Goal: Information Seeking & Learning: Compare options

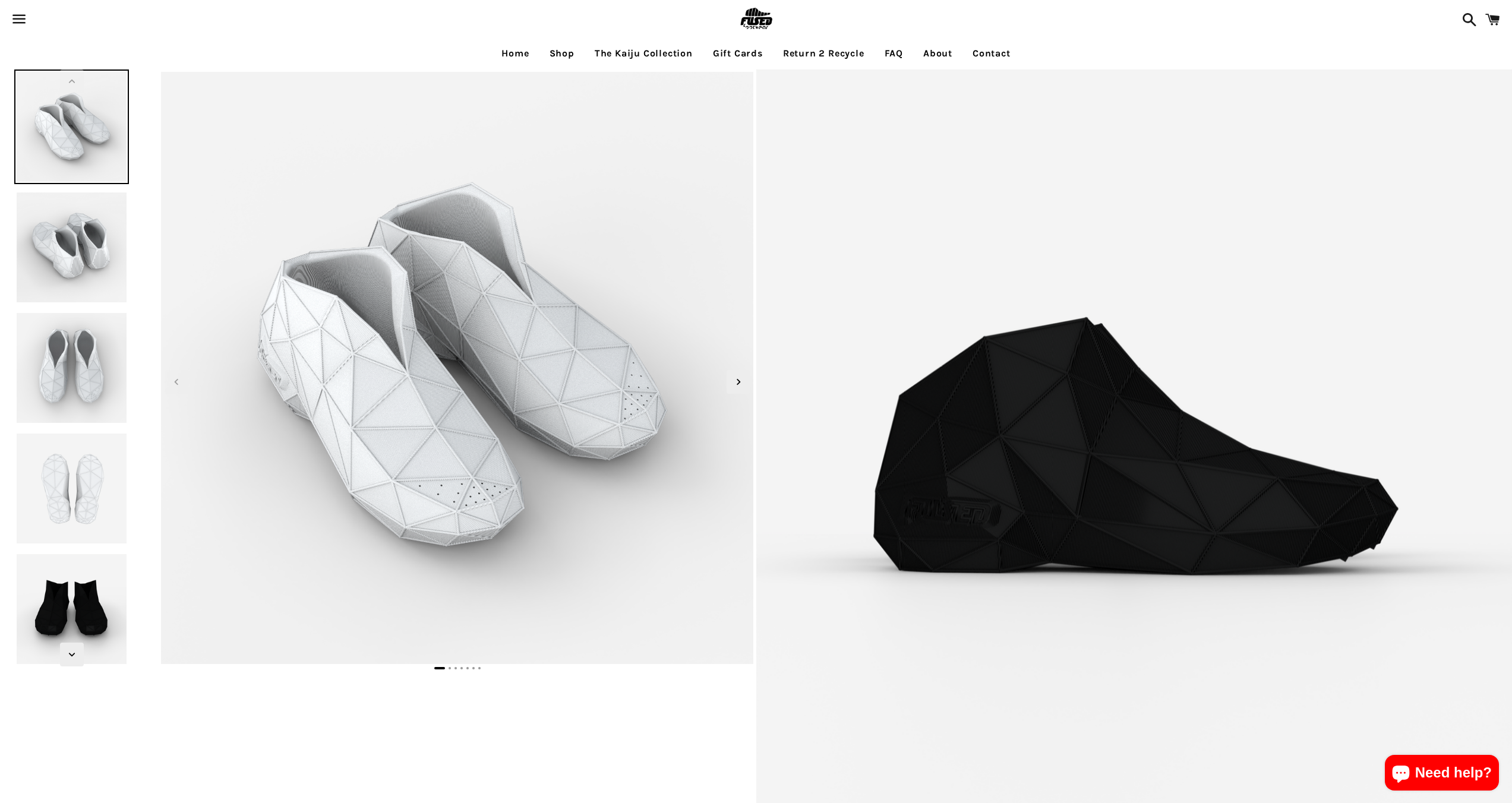
select select "**********"
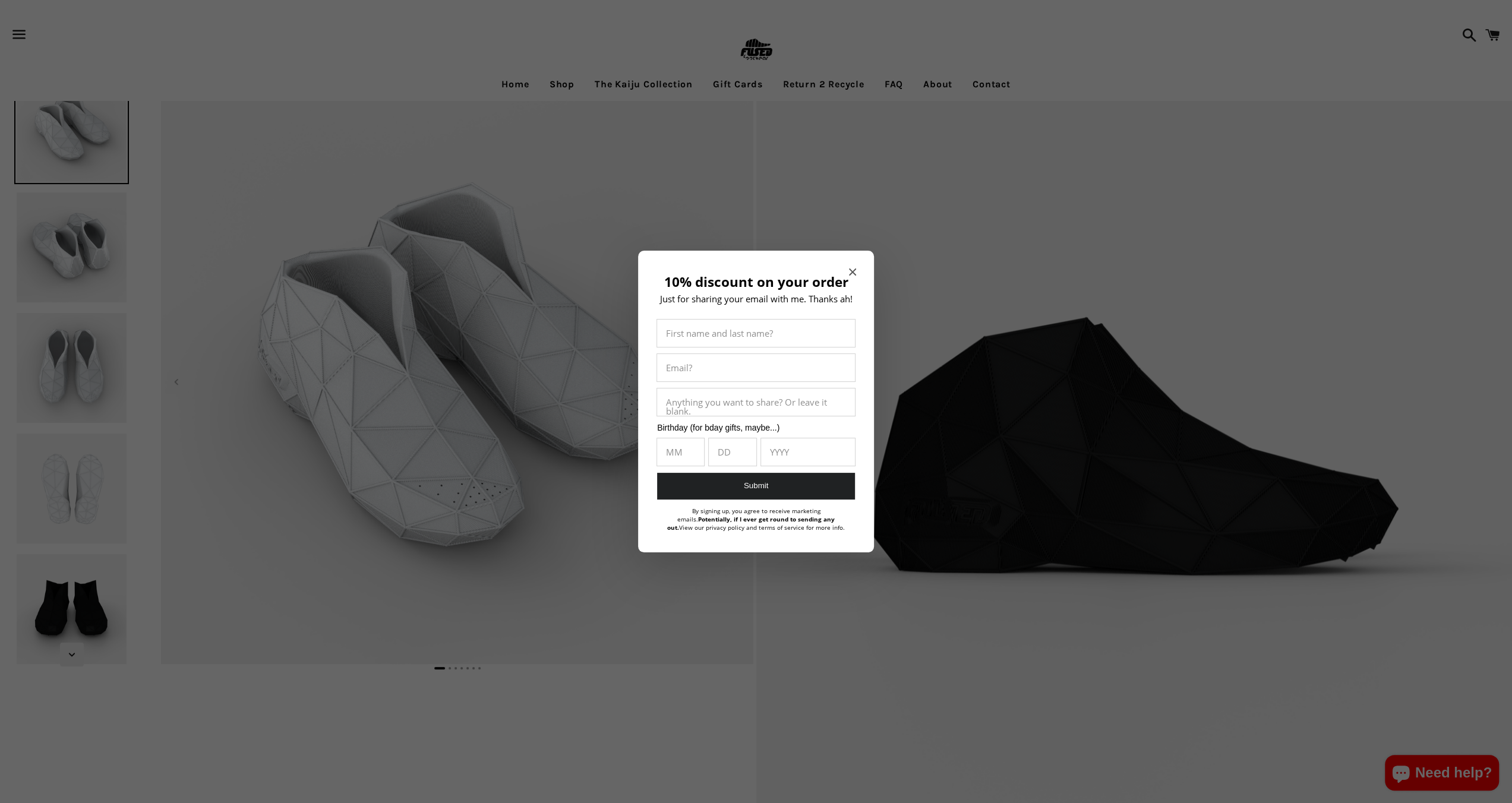
click at [857, 268] on div "10% discount on your order Just for sharing your email with me. Thanks ah! Firs…" at bounding box center [756, 402] width 236 height 302
click at [854, 271] on icon "Close modal" at bounding box center [853, 272] width 7 height 7
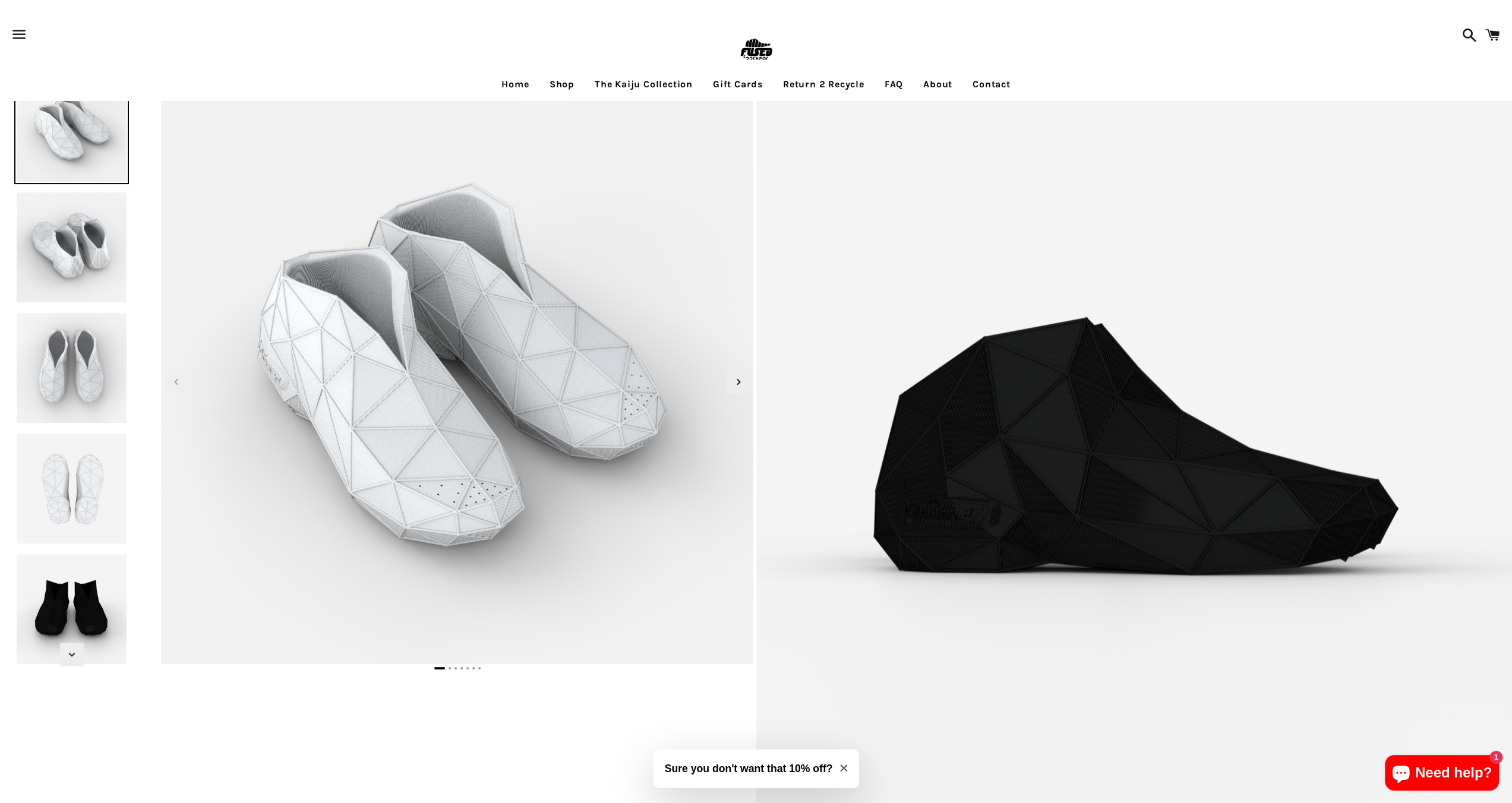
click at [64, 229] on img at bounding box center [72, 248] width 115 height 115
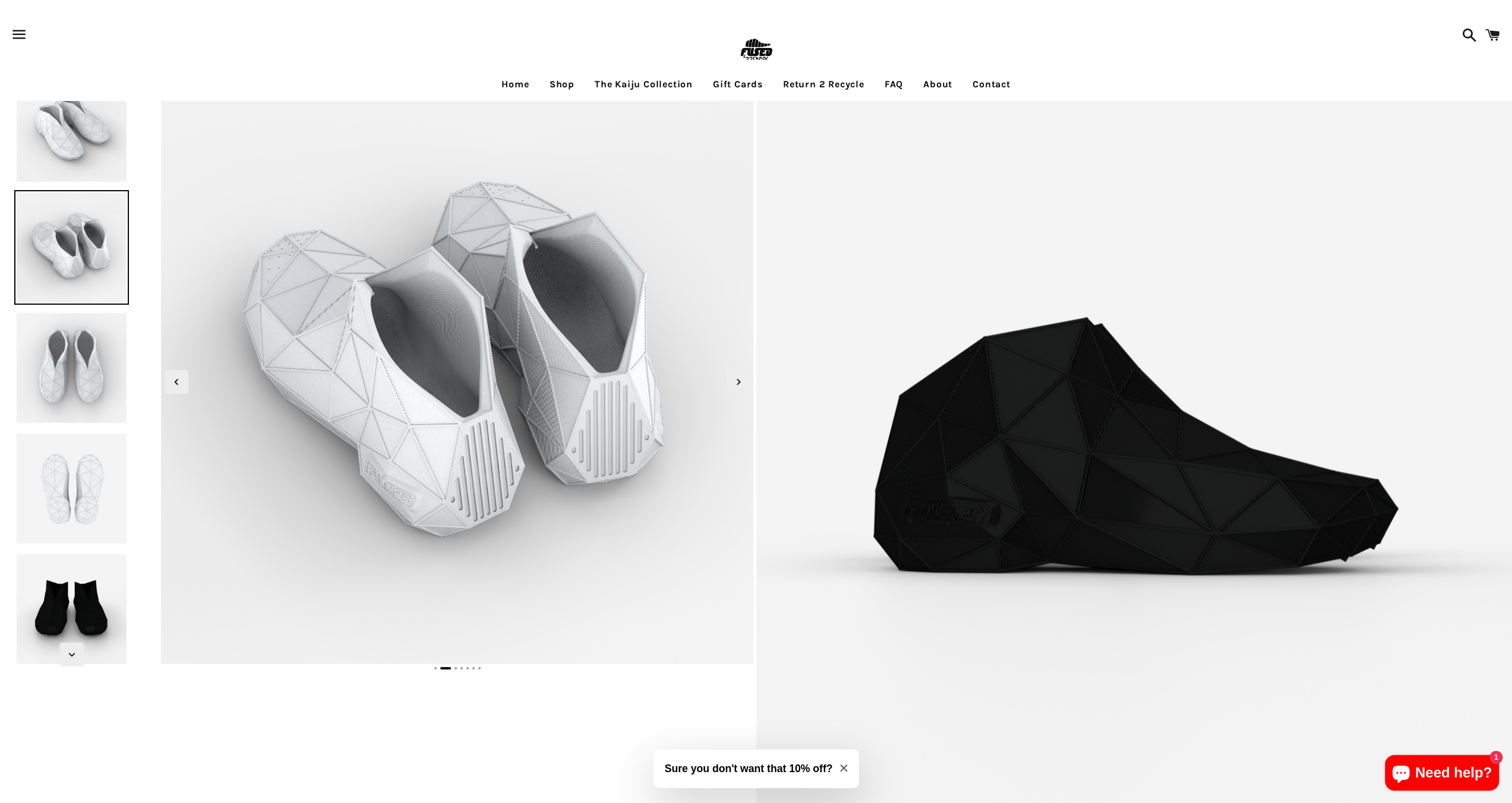
click at [516, 83] on link "Home" at bounding box center [515, 84] width 45 height 30
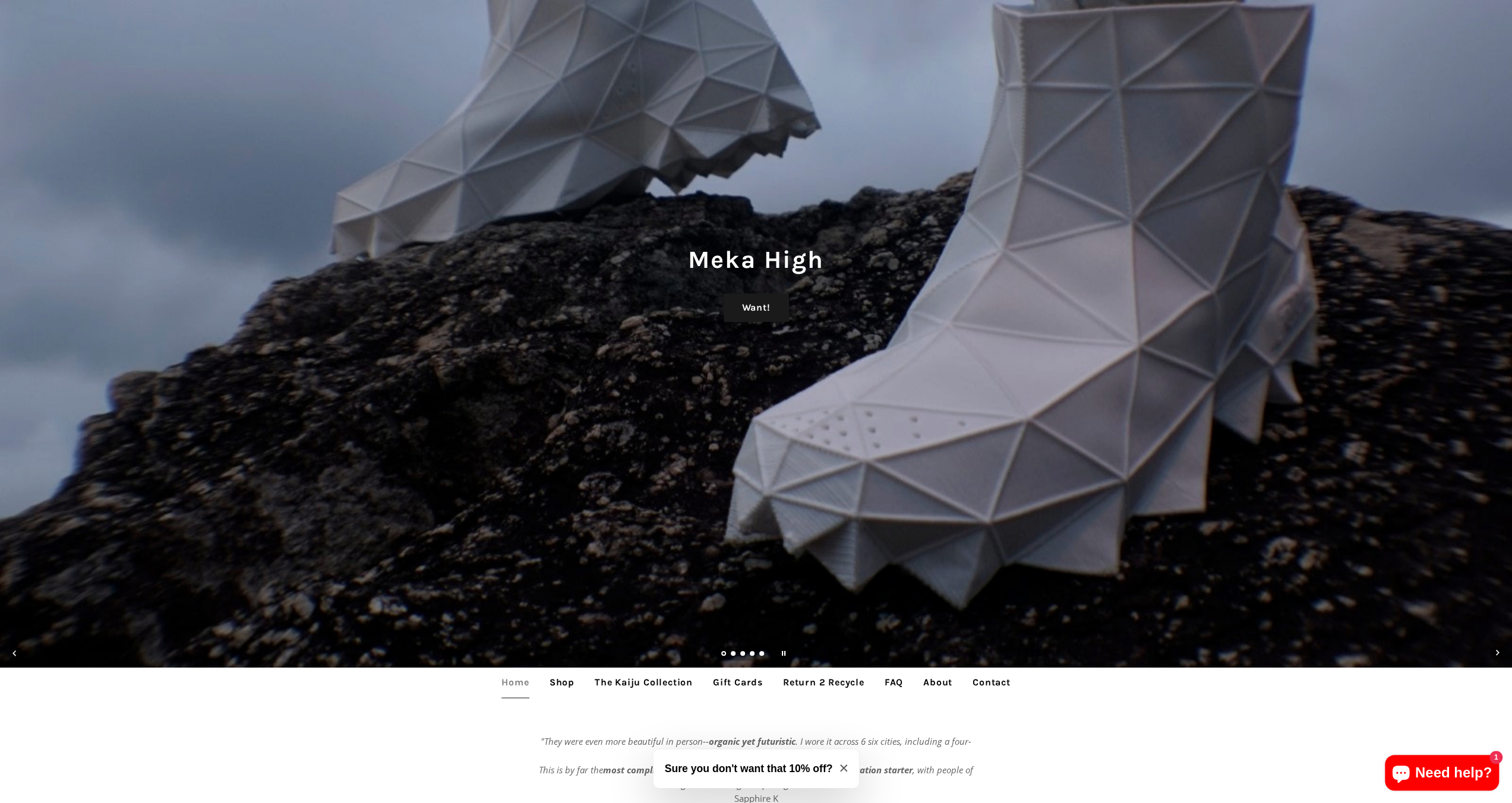
scroll to position [178, 0]
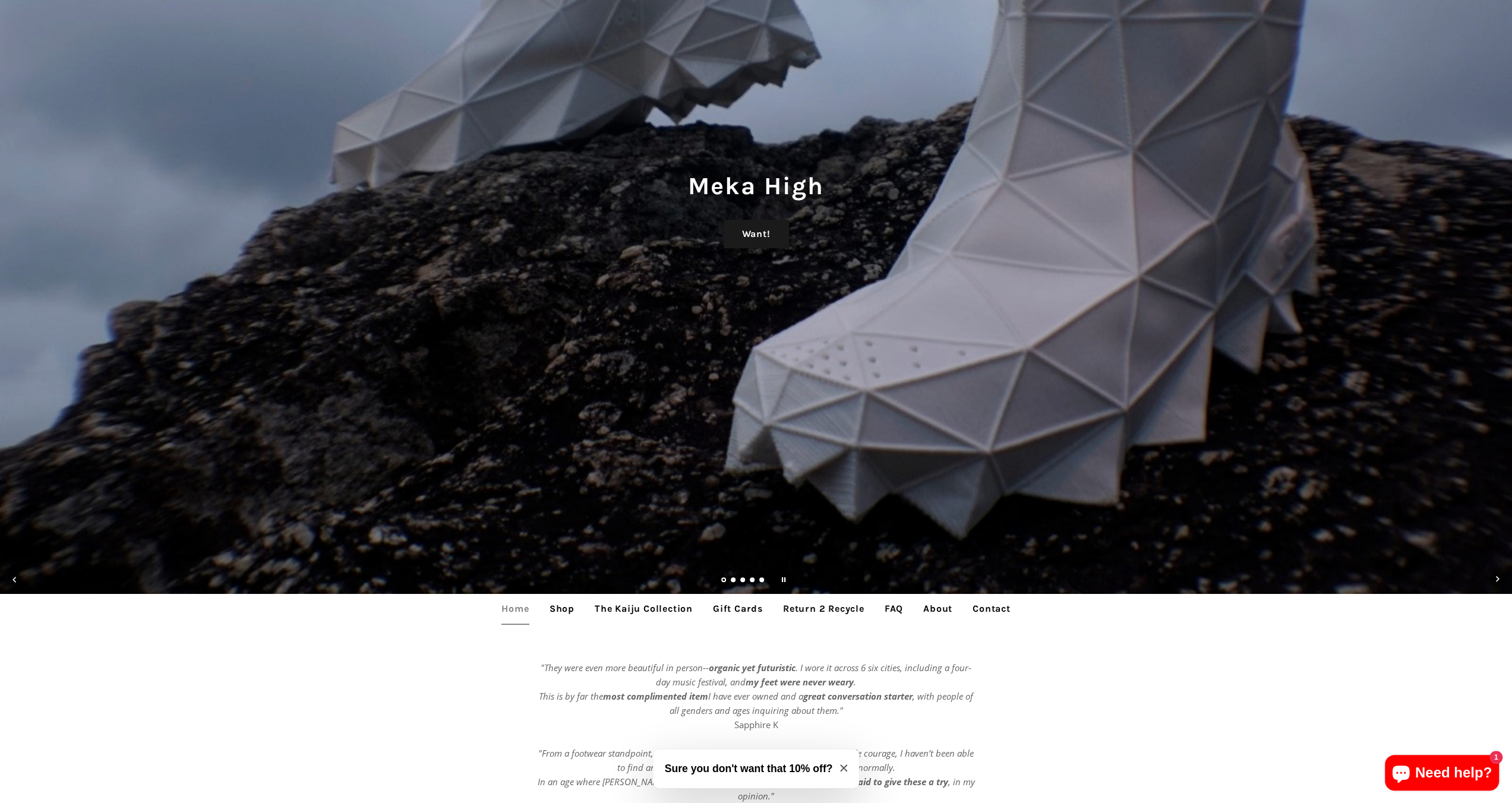
click at [732, 580] on link "Load slide 2" at bounding box center [734, 581] width 6 height 6
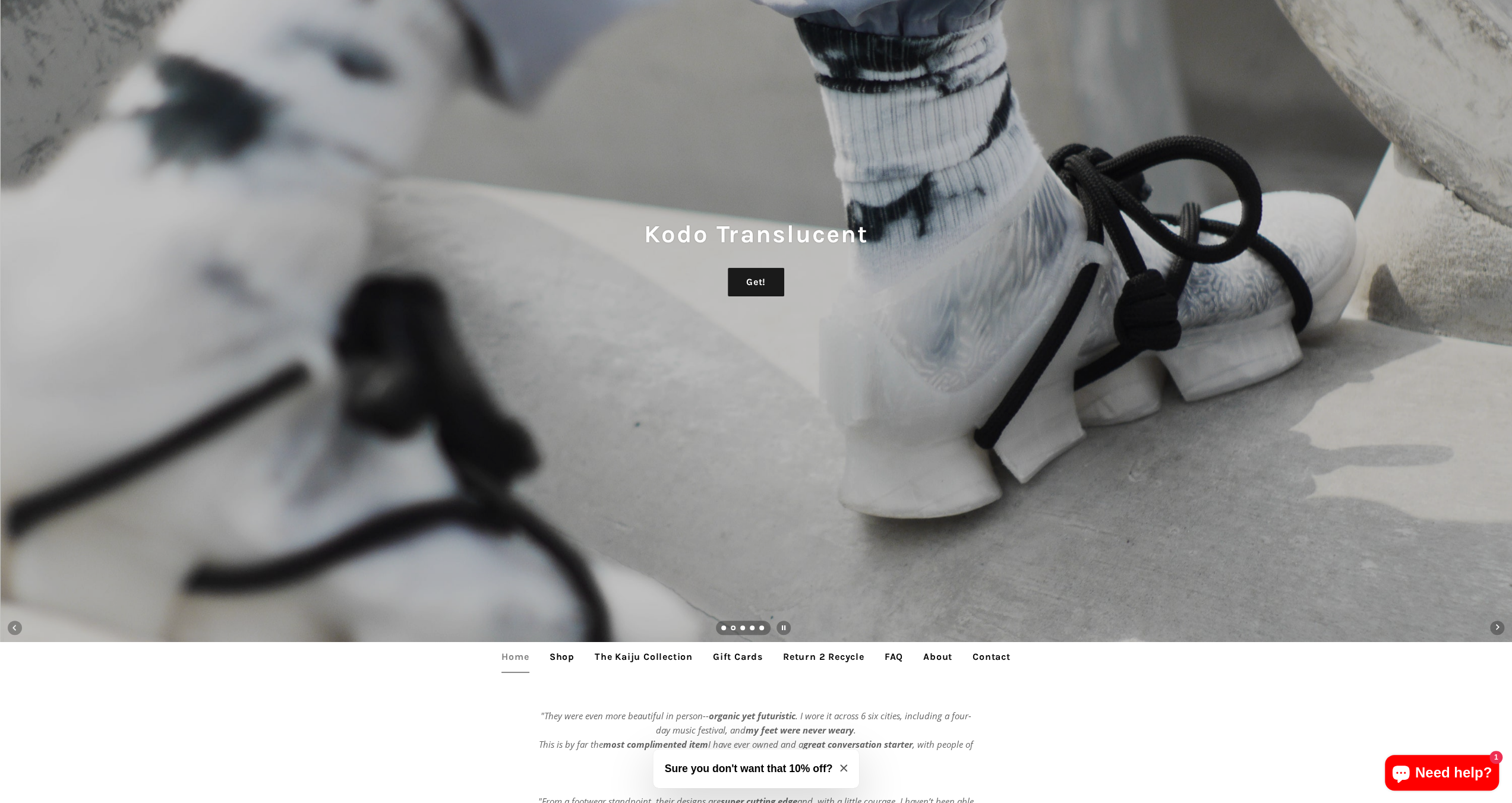
scroll to position [119, 0]
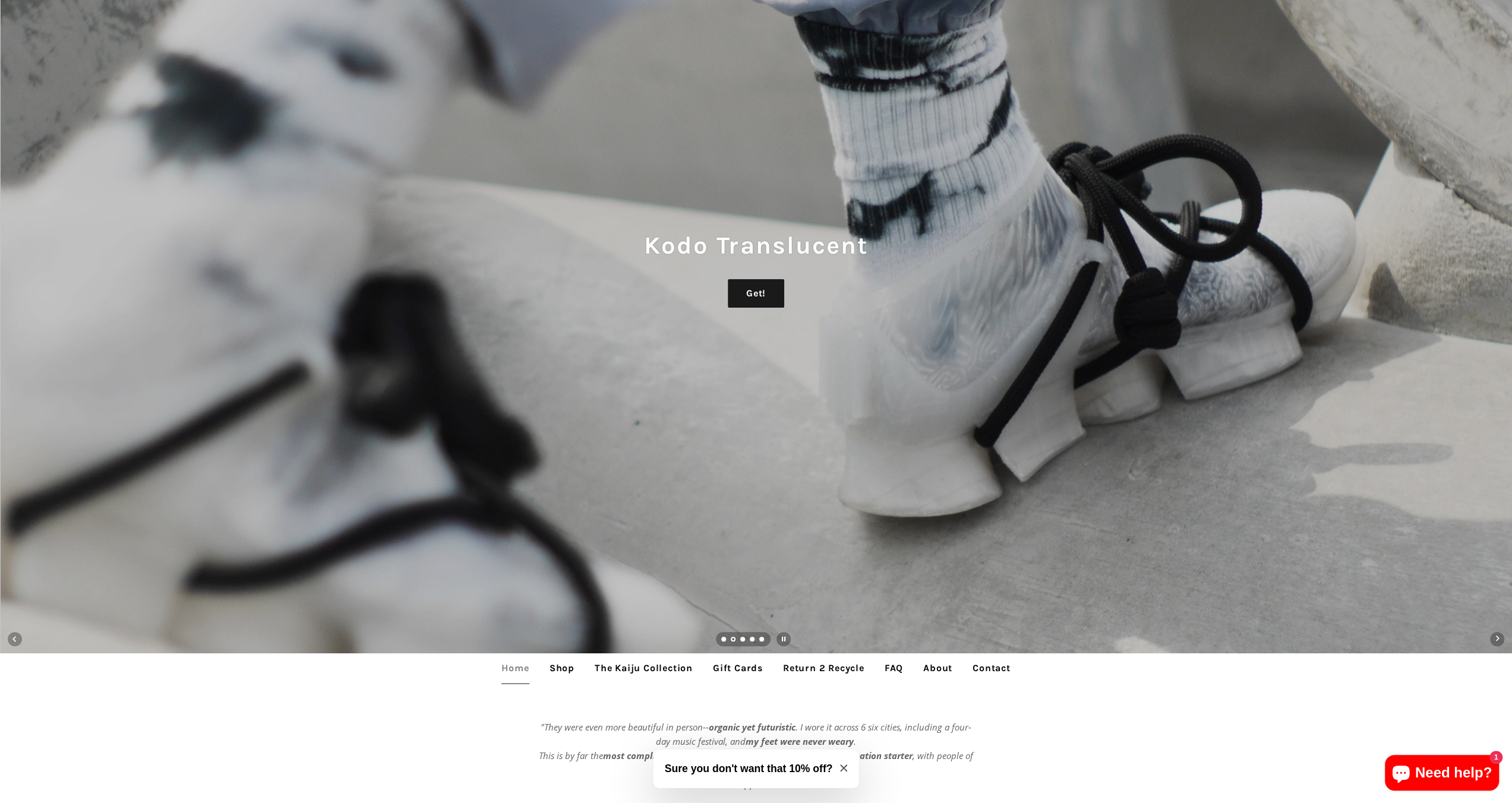
click at [741, 638] on link "Load slide 3" at bounding box center [743, 640] width 6 height 6
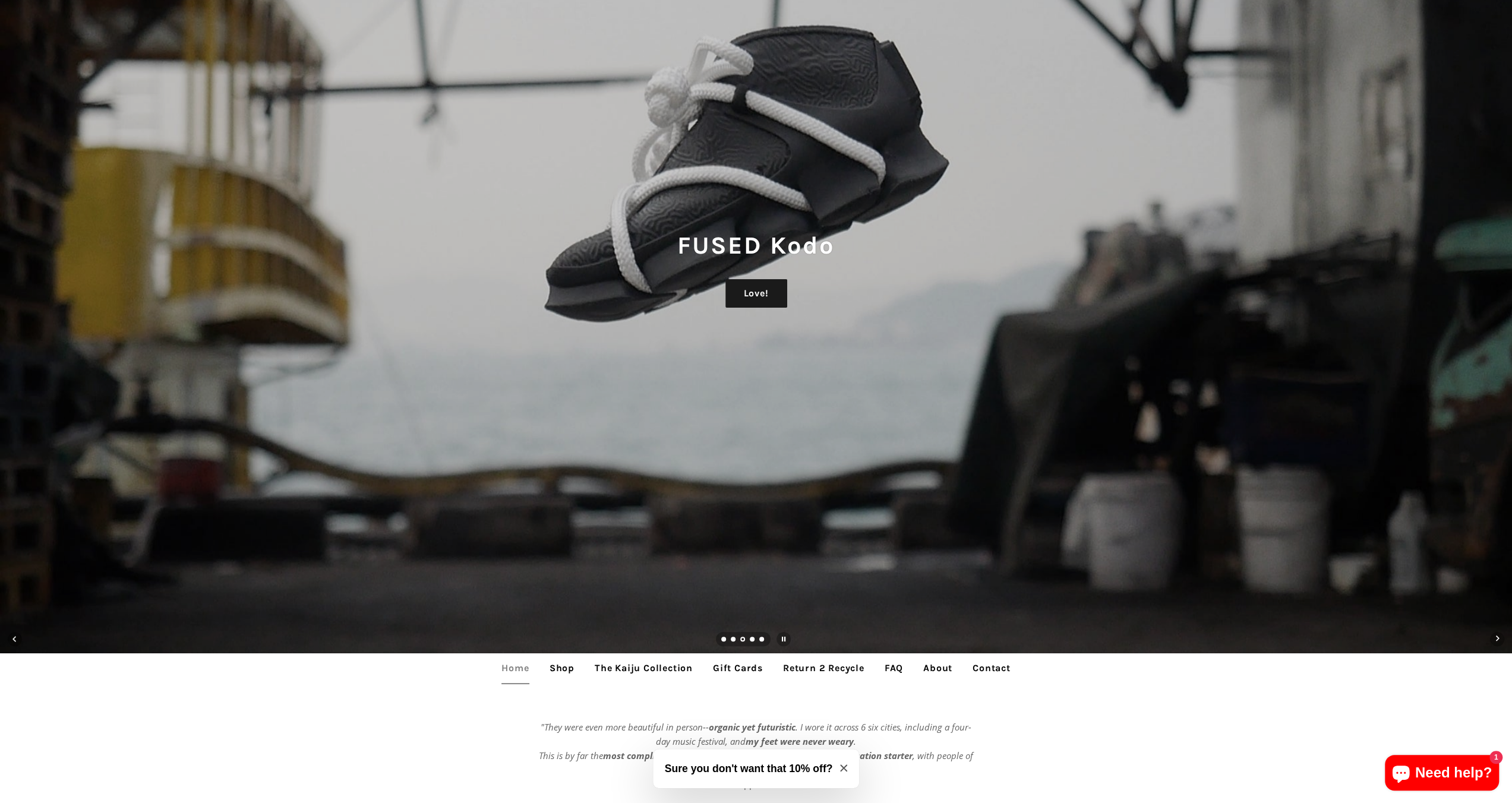
click at [753, 641] on link "Load slide 4" at bounding box center [753, 640] width 6 height 6
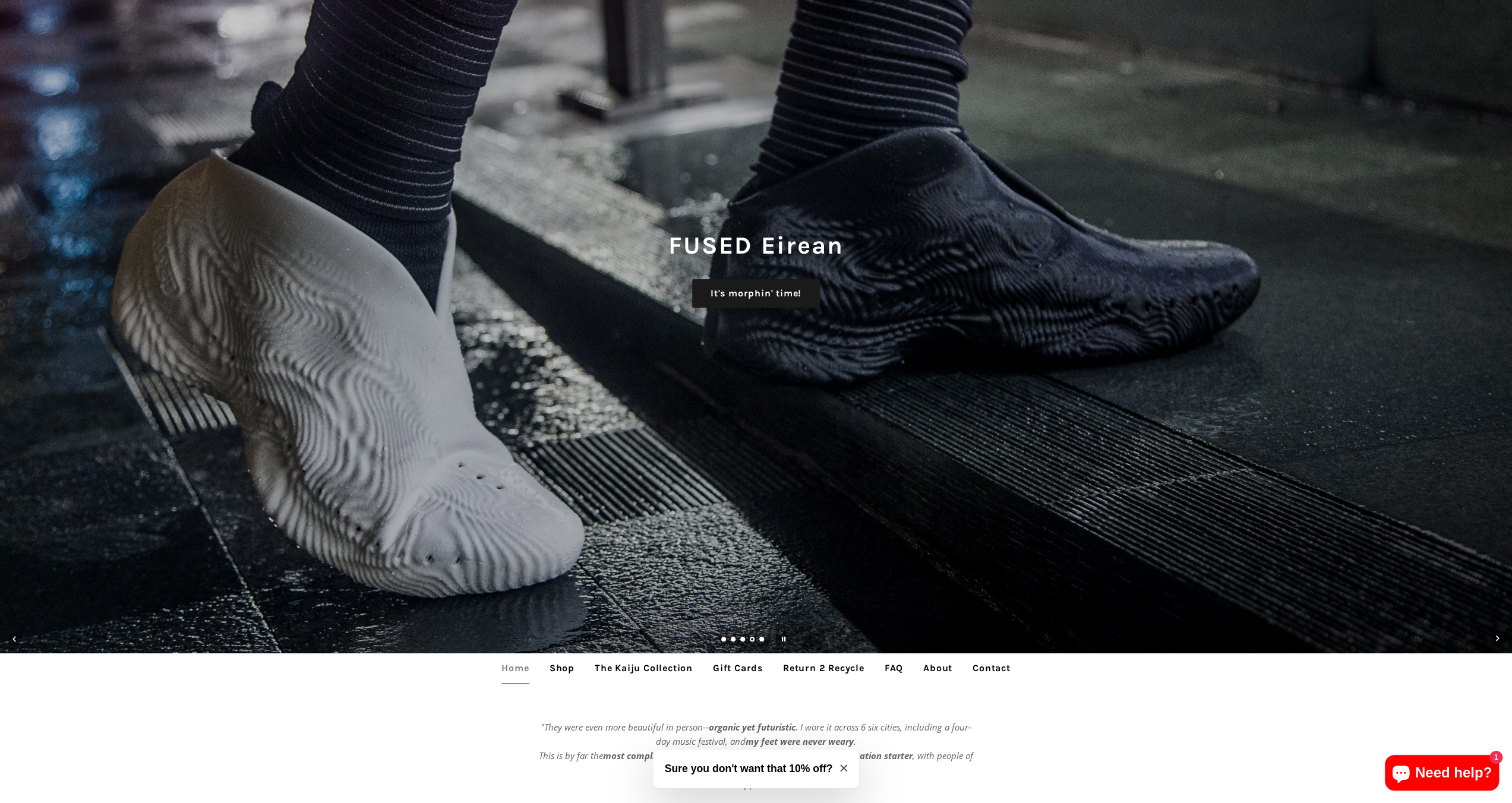
click at [762, 641] on link "Load slide 5" at bounding box center [762, 640] width 6 height 6
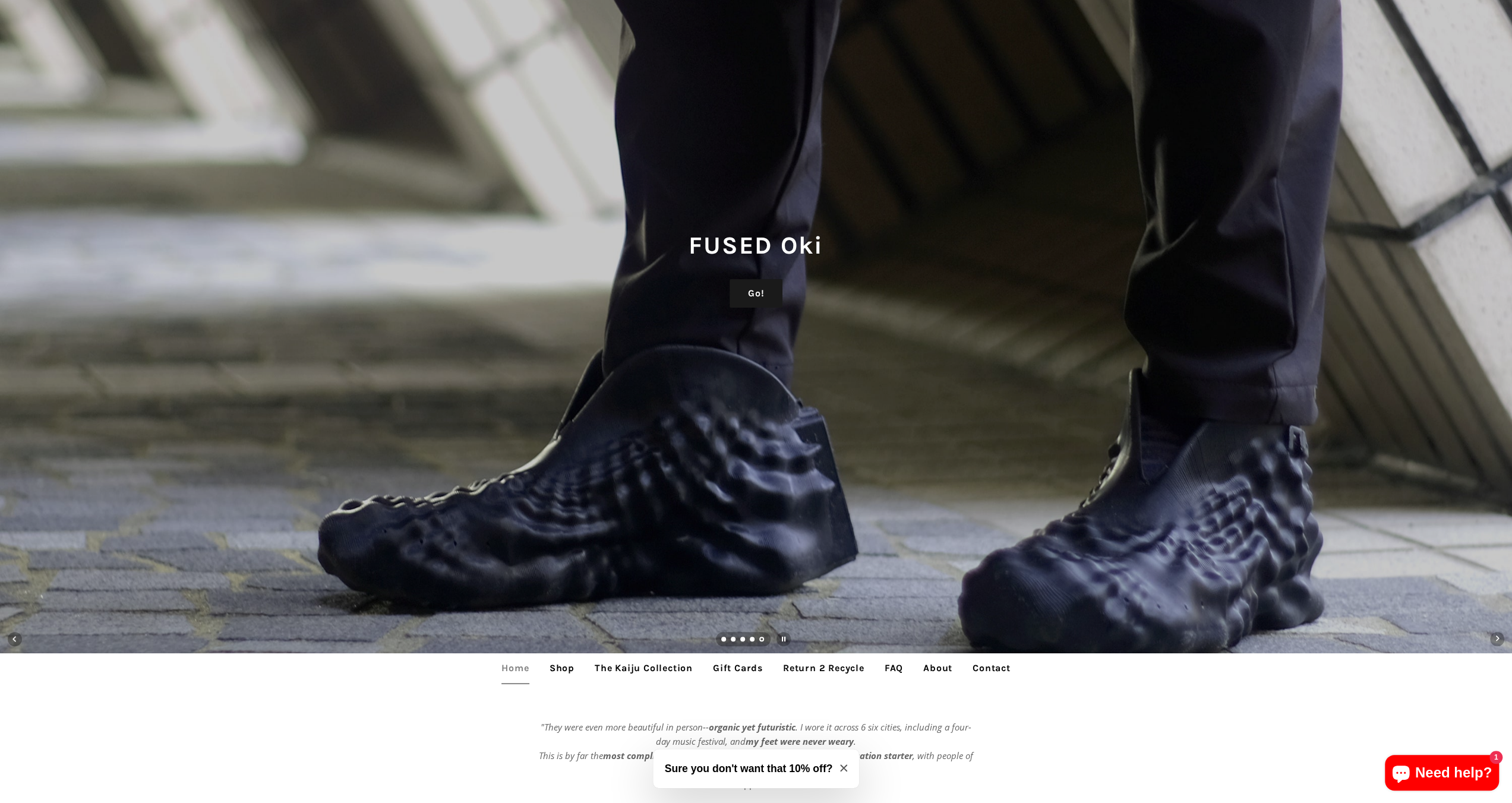
click at [752, 638] on link "Load slide 4" at bounding box center [753, 640] width 6 height 6
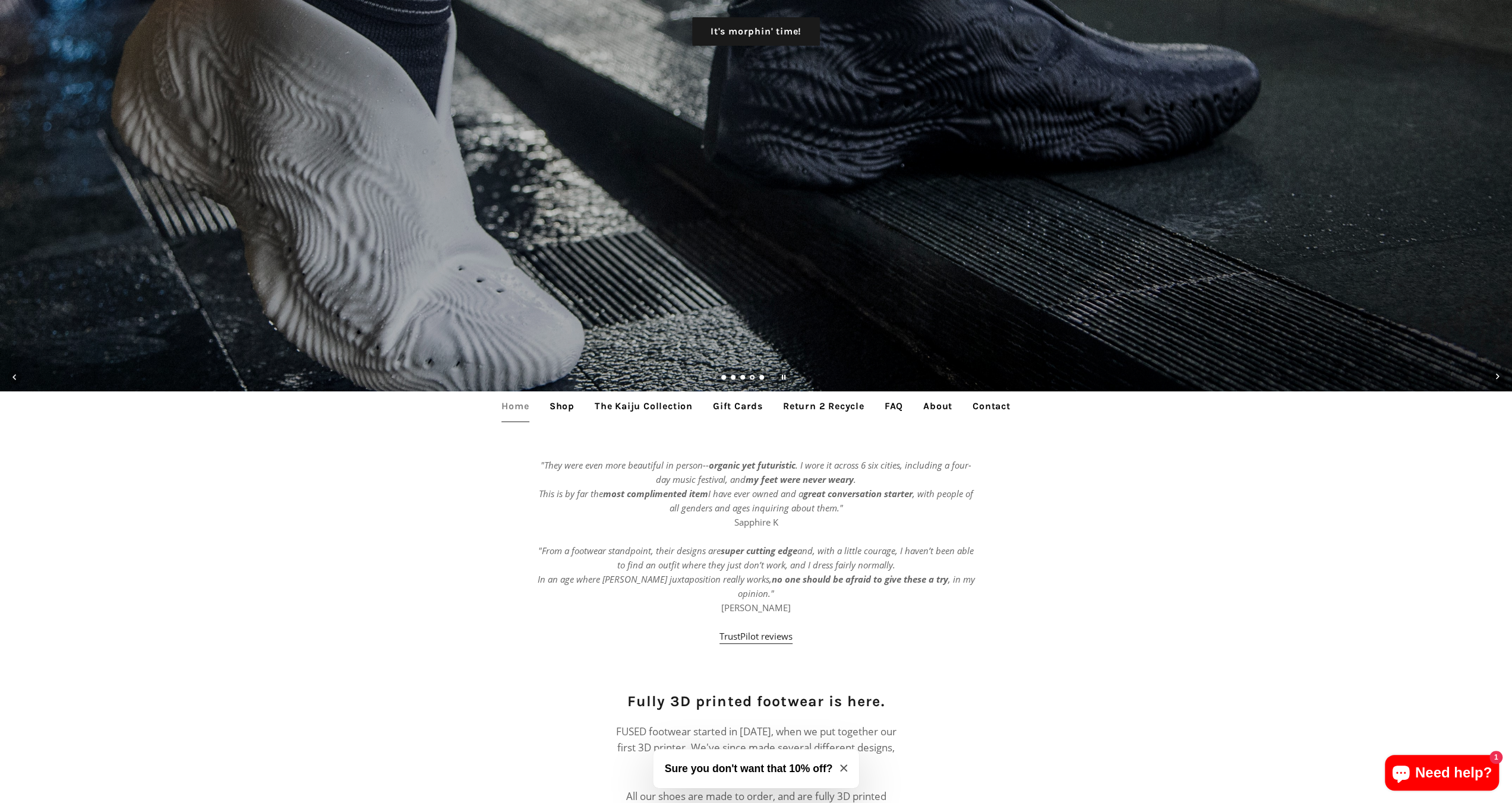
scroll to position [416, 0]
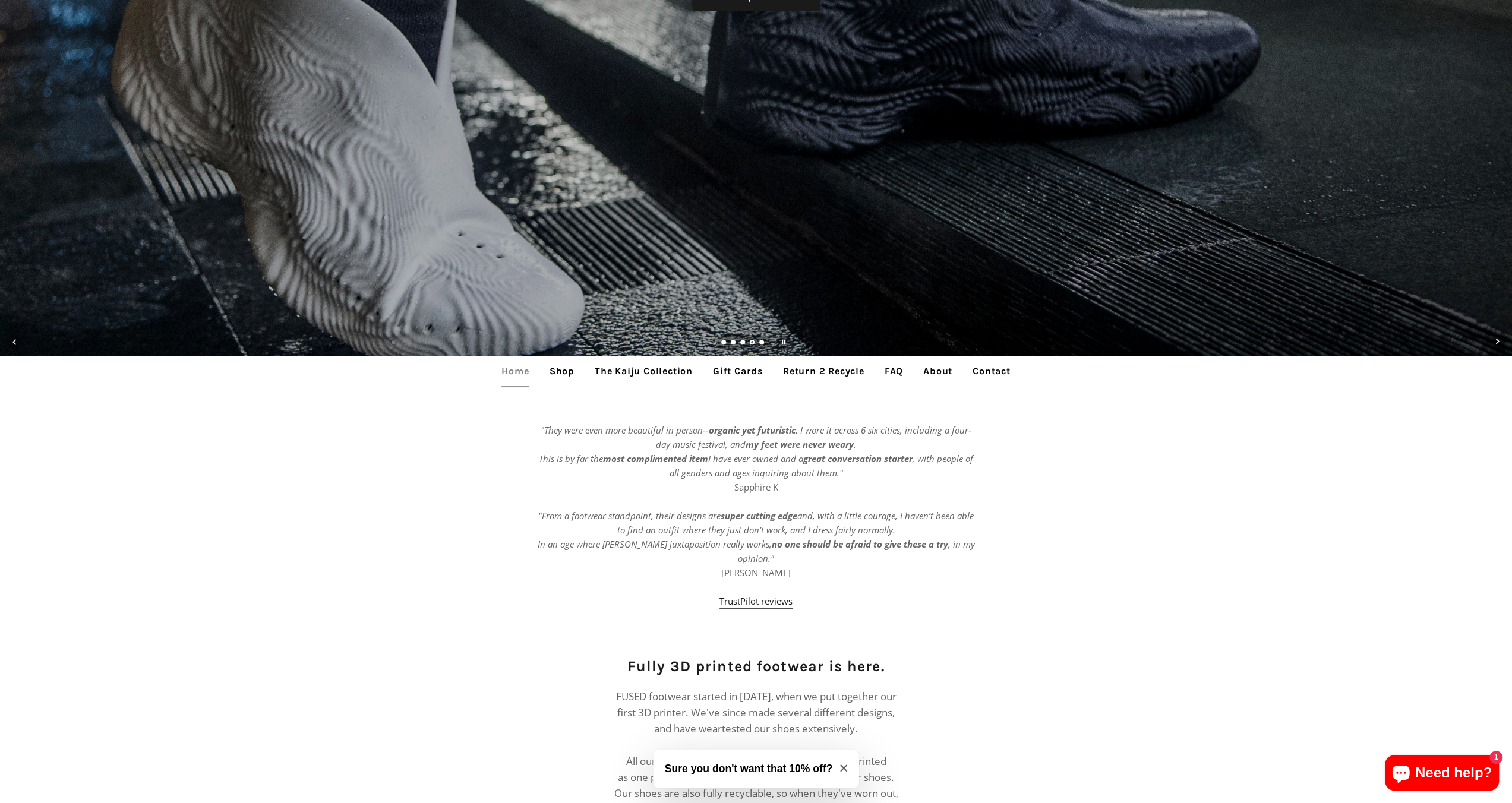
click at [565, 370] on link "Shop" at bounding box center [561, 372] width 42 height 30
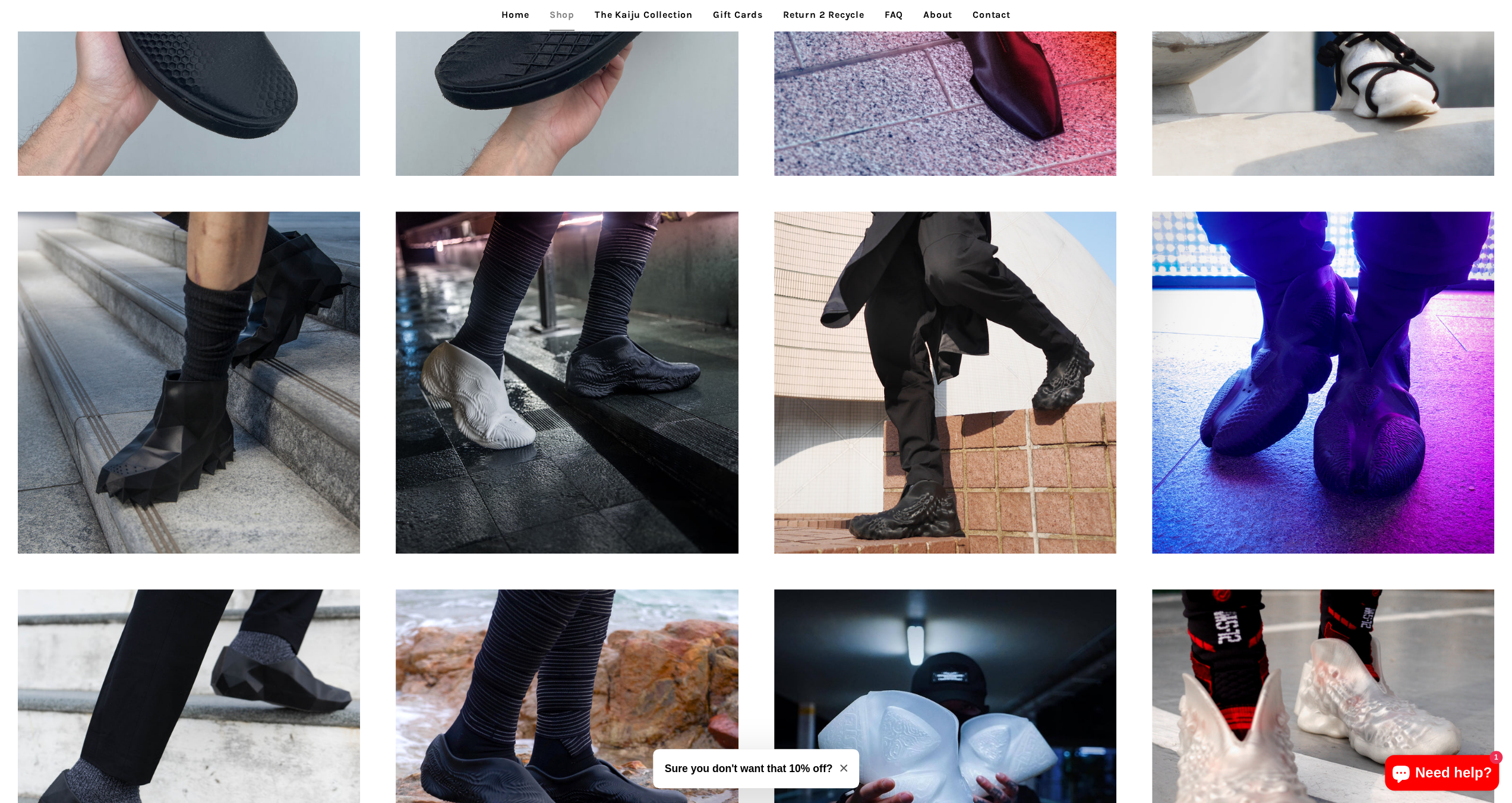
scroll to position [1248, 0]
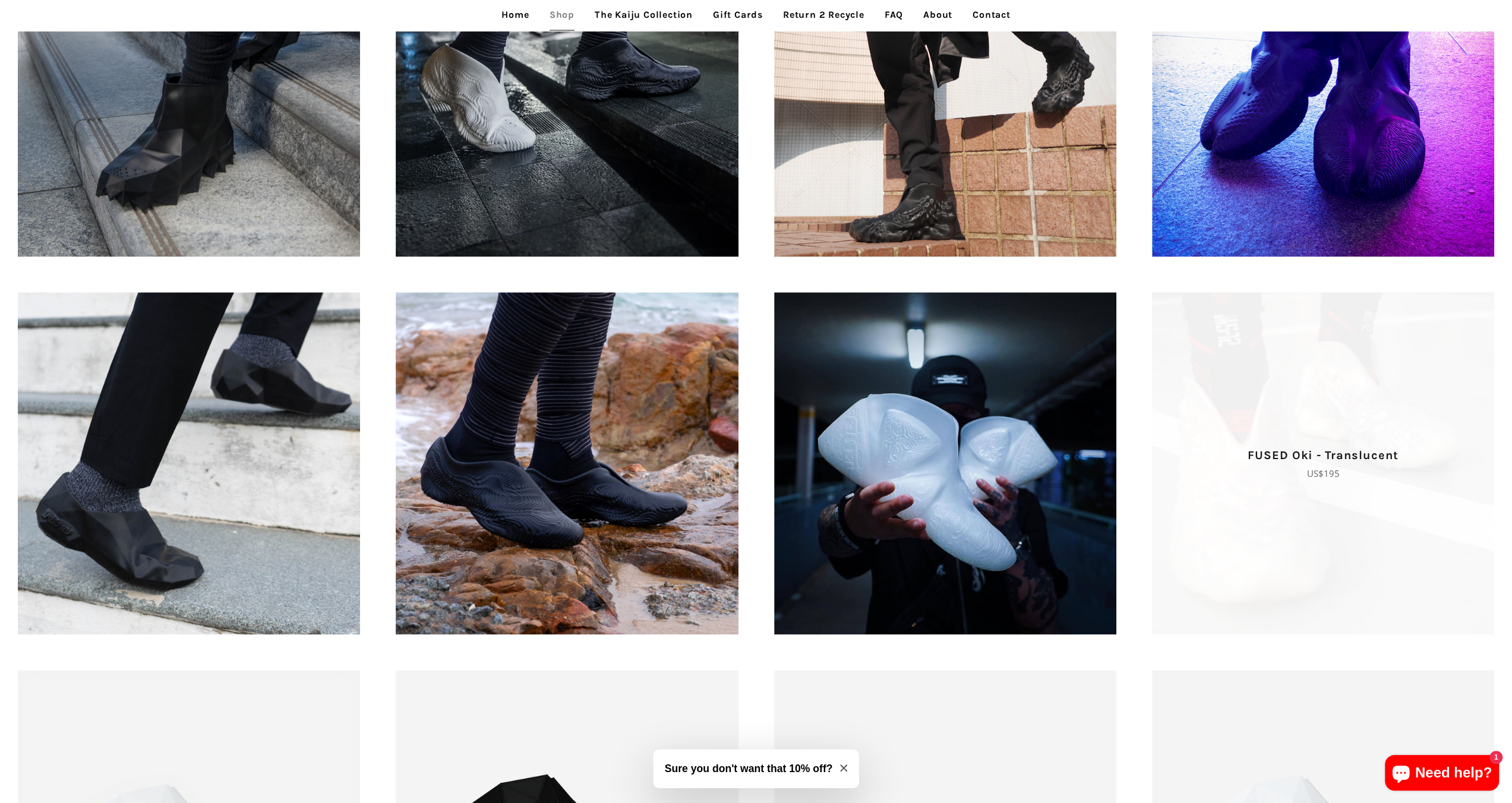
click at [1188, 337] on span "FUSED Oki - Translucent Regular price US$195" at bounding box center [1323, 463] width 342 height 342
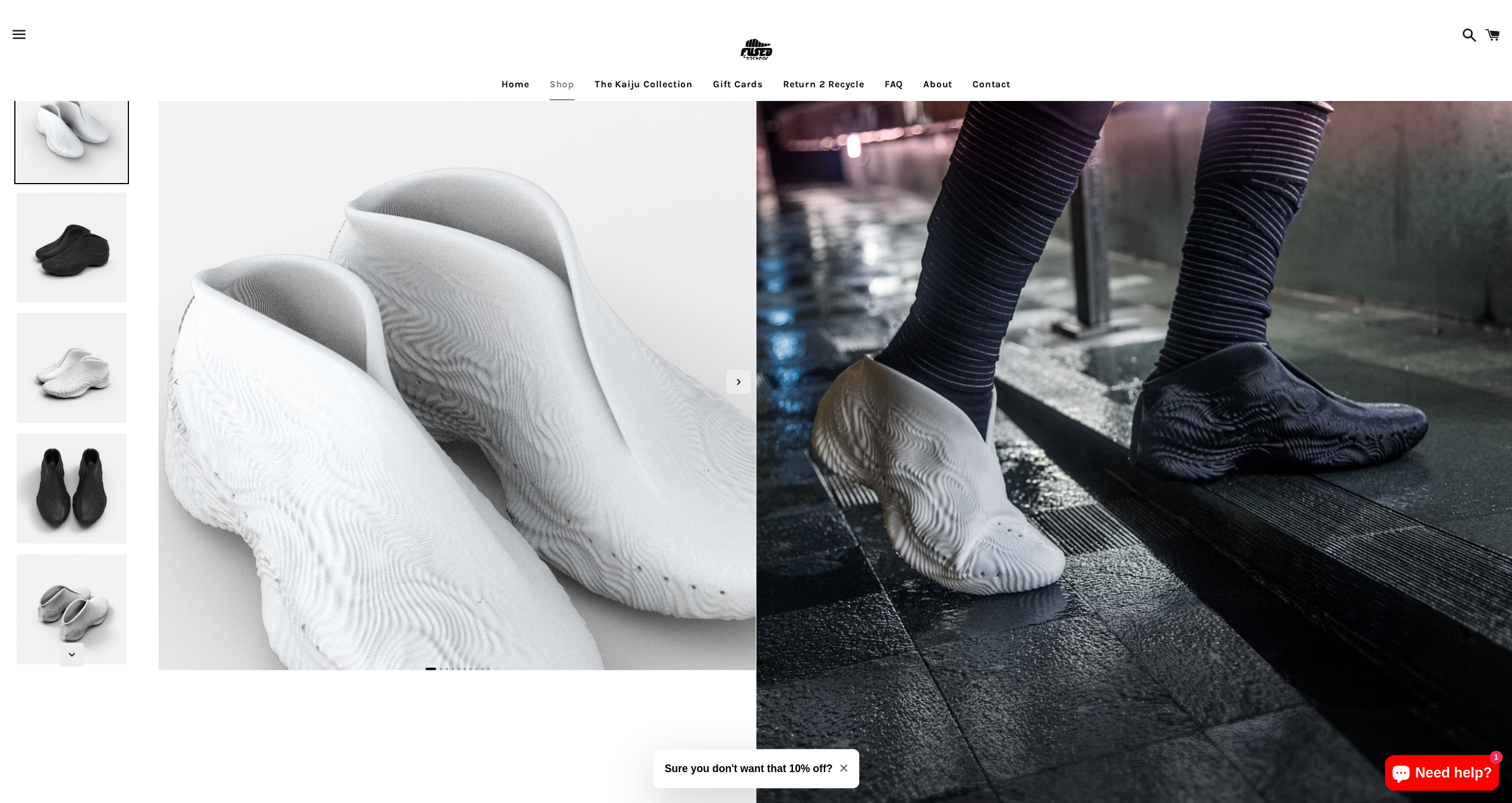
scroll to position [594, 0]
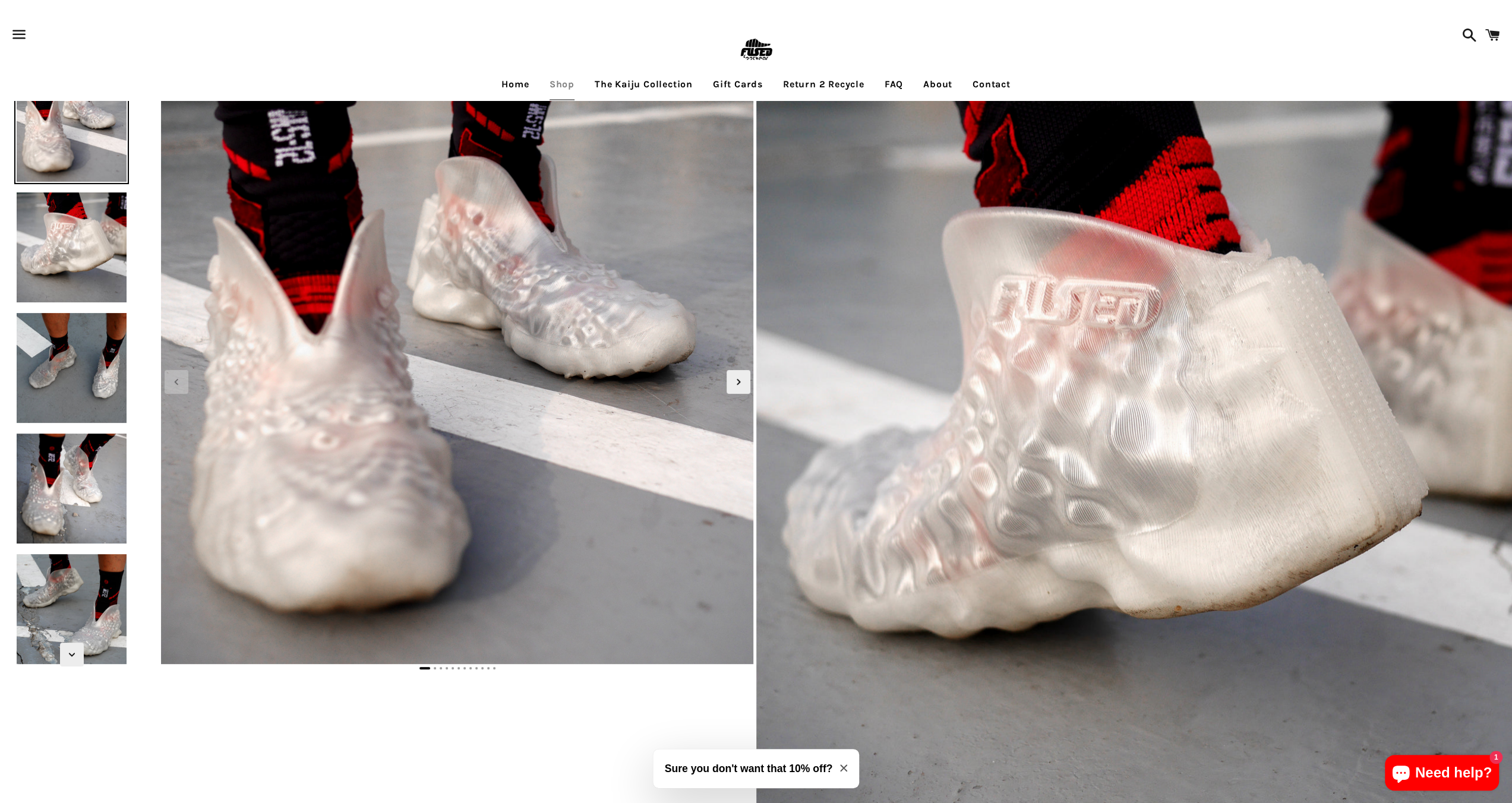
click at [101, 228] on img at bounding box center [72, 248] width 115 height 115
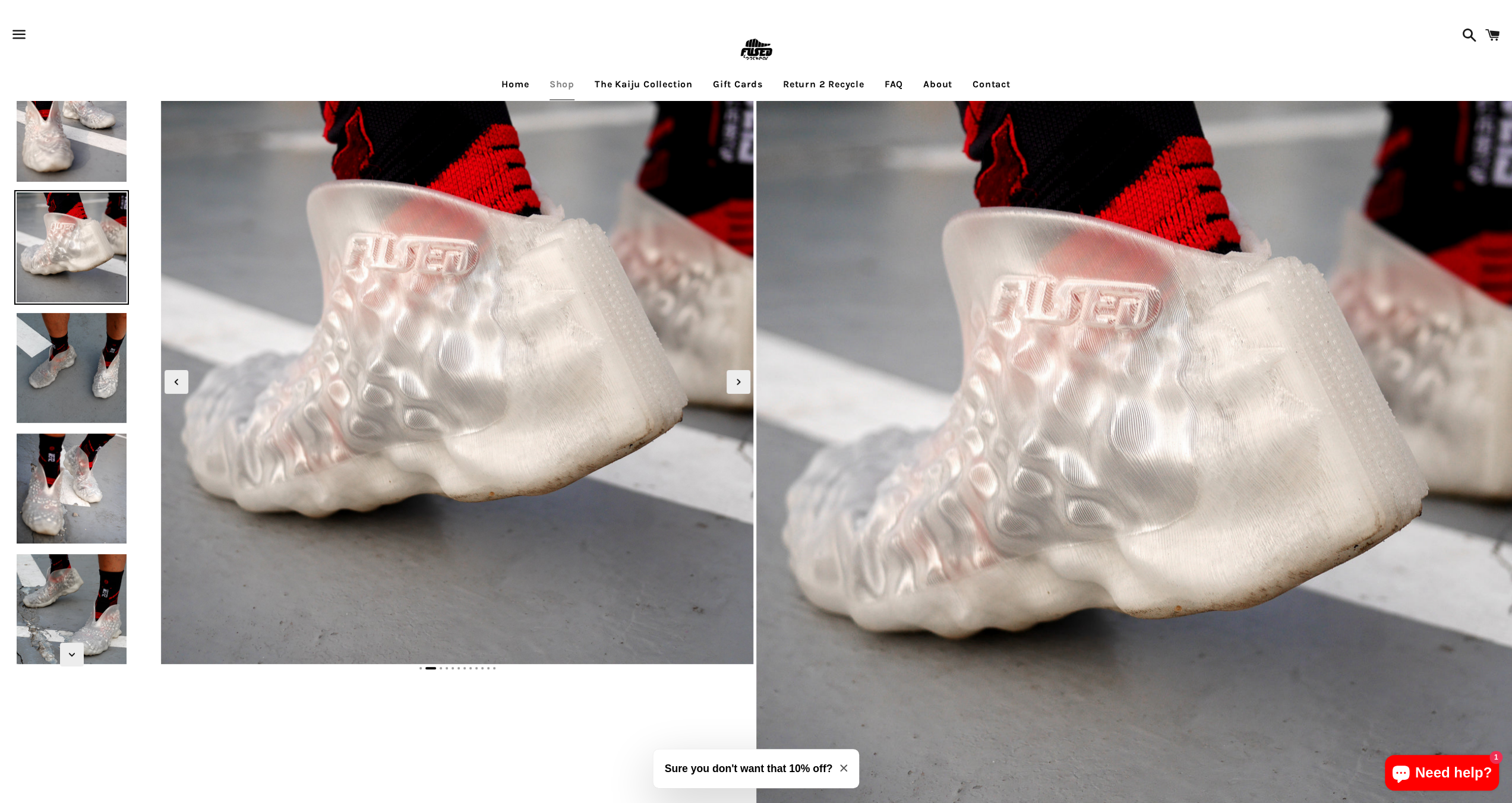
click at [88, 363] on img at bounding box center [72, 368] width 115 height 115
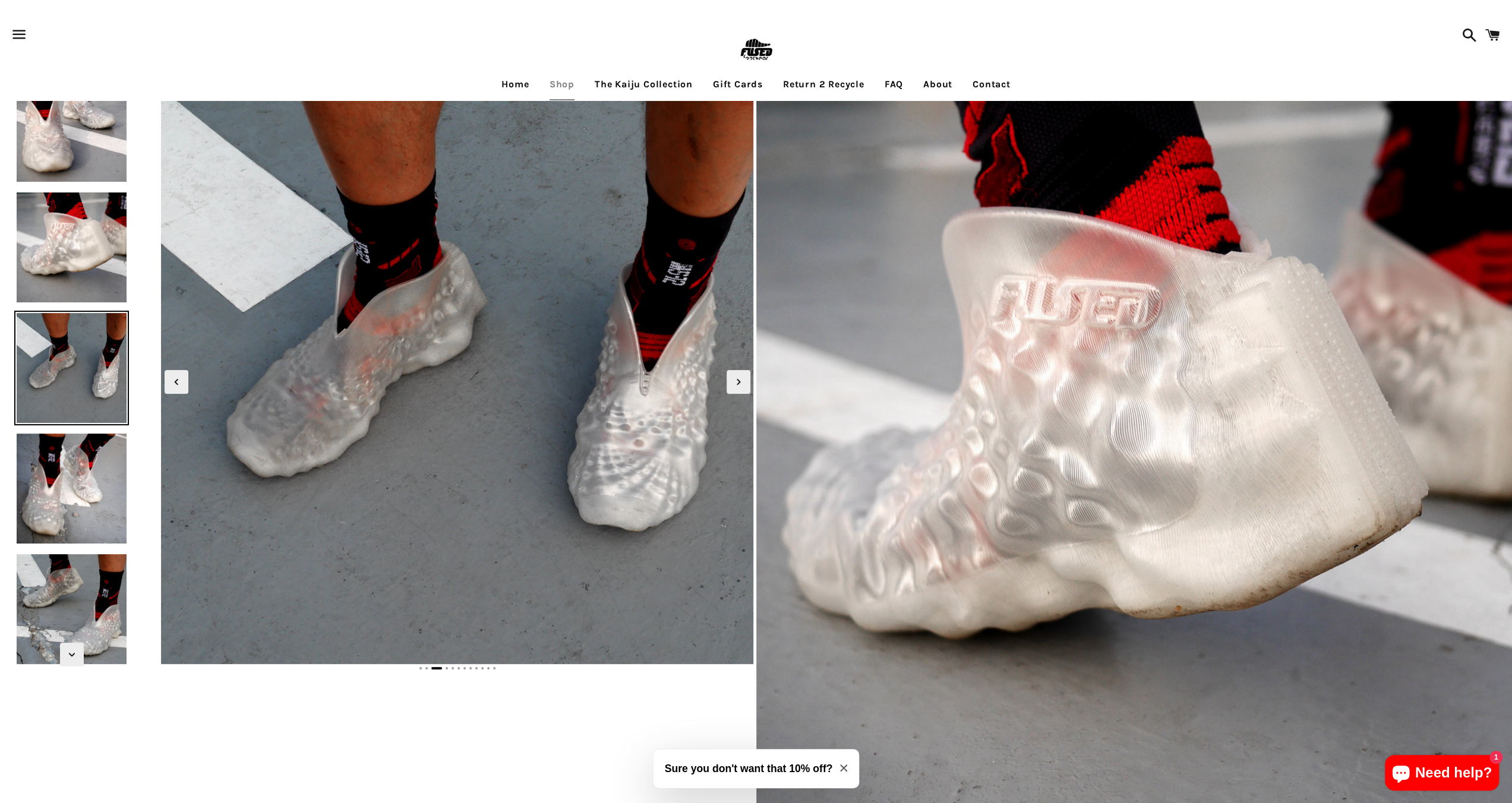
click at [60, 479] on img at bounding box center [72, 489] width 115 height 115
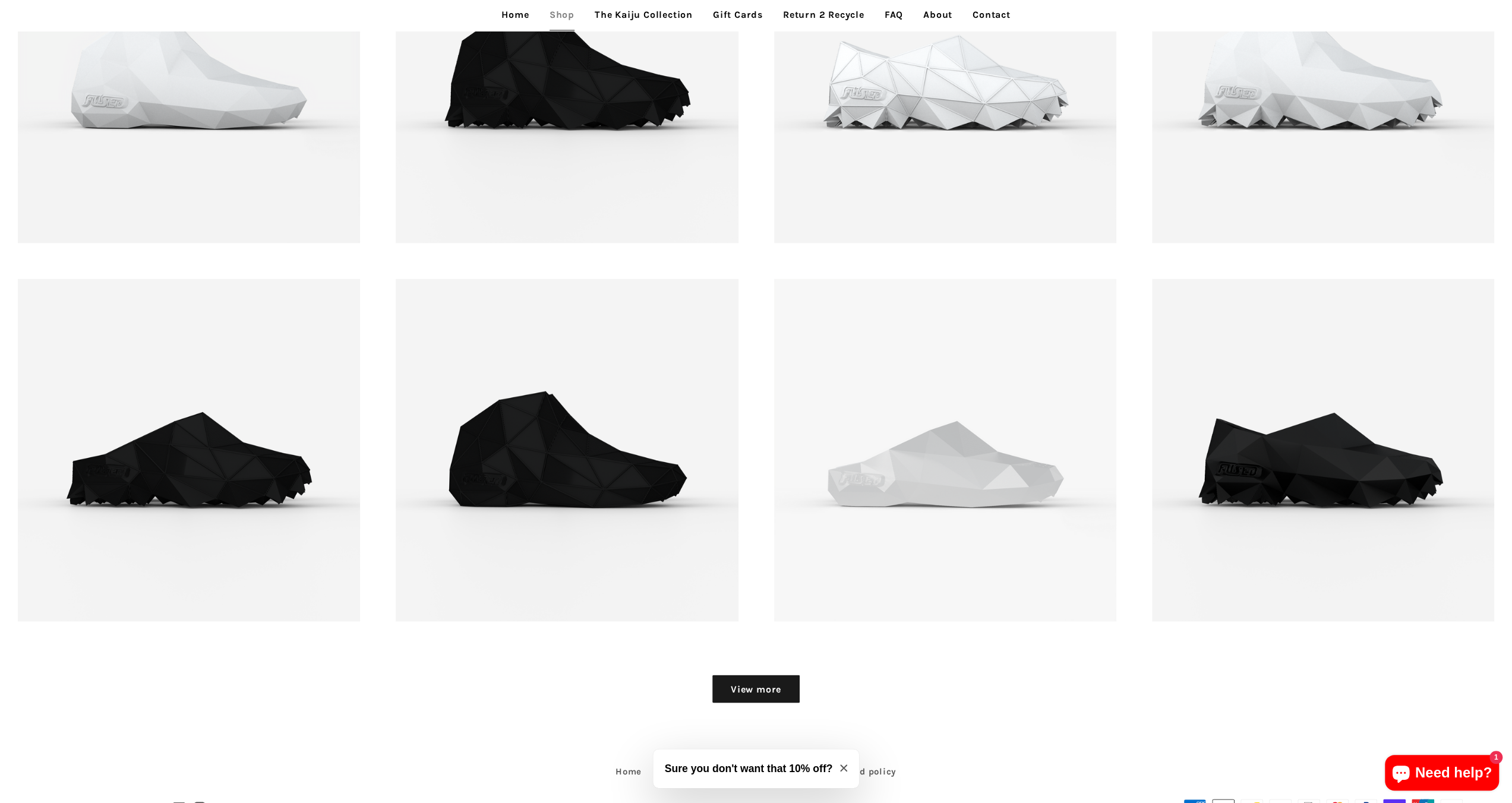
scroll to position [2020, 0]
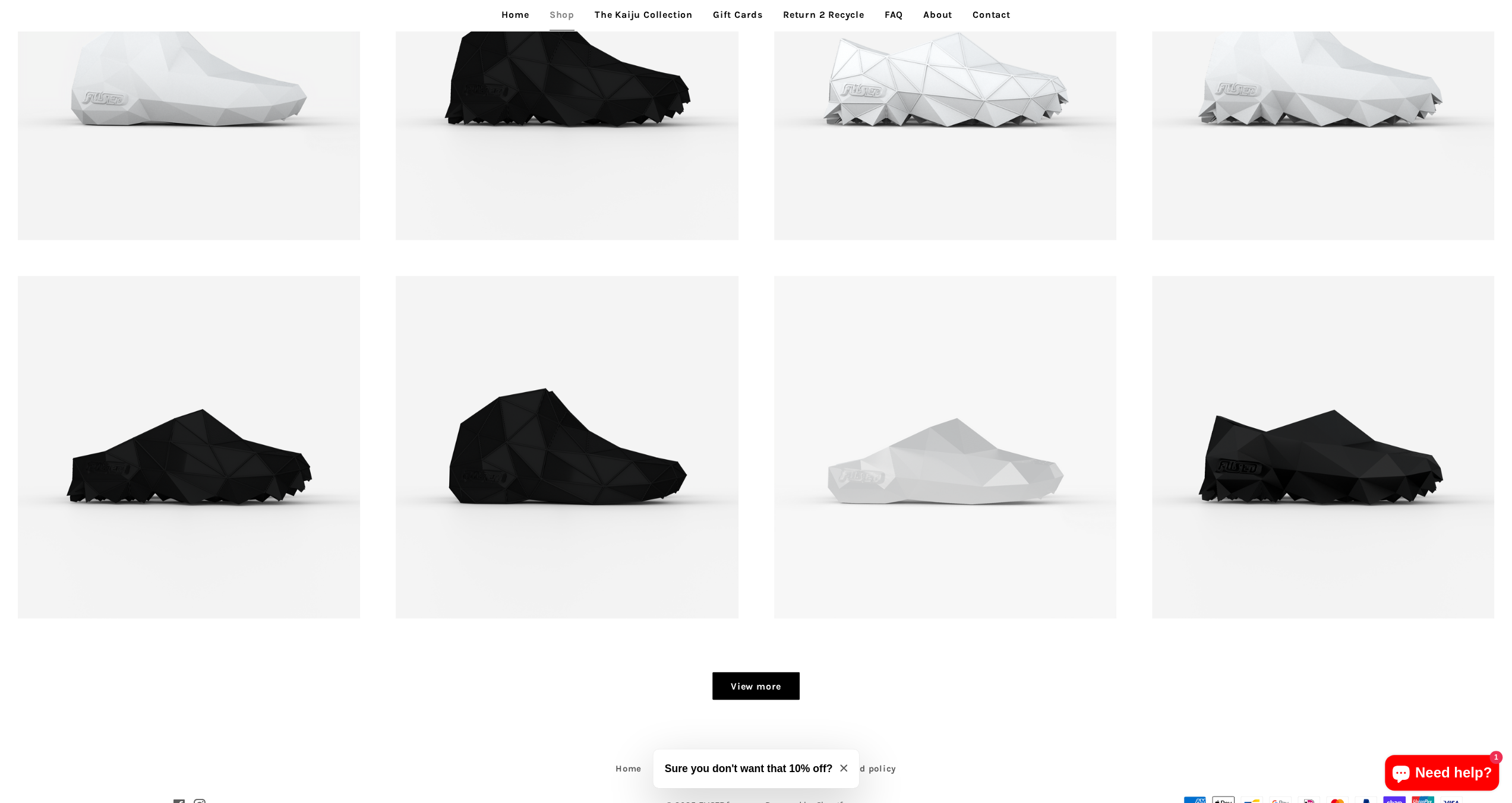
click at [771, 684] on link "View more" at bounding box center [756, 686] width 87 height 29
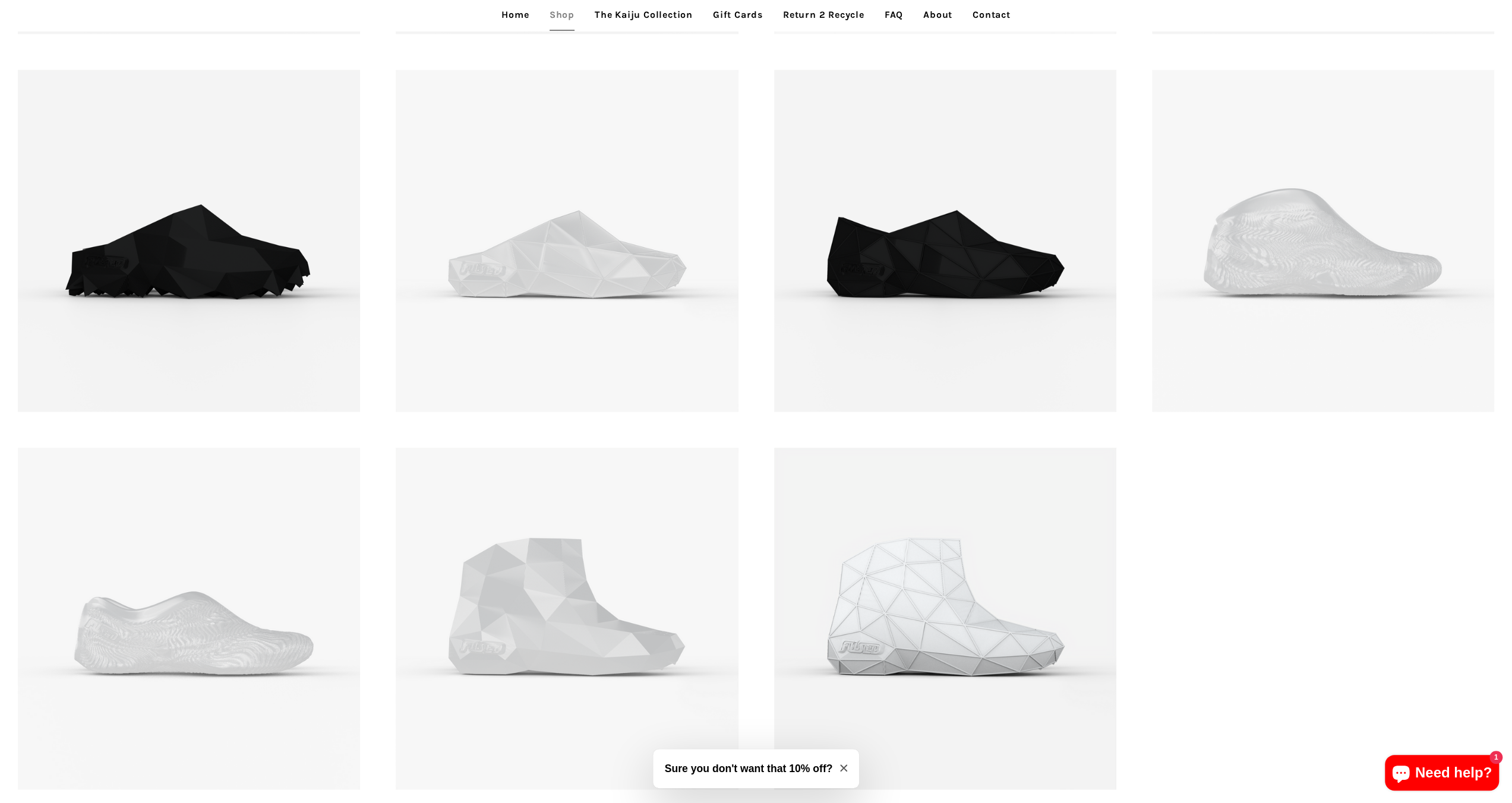
scroll to position [2614, 0]
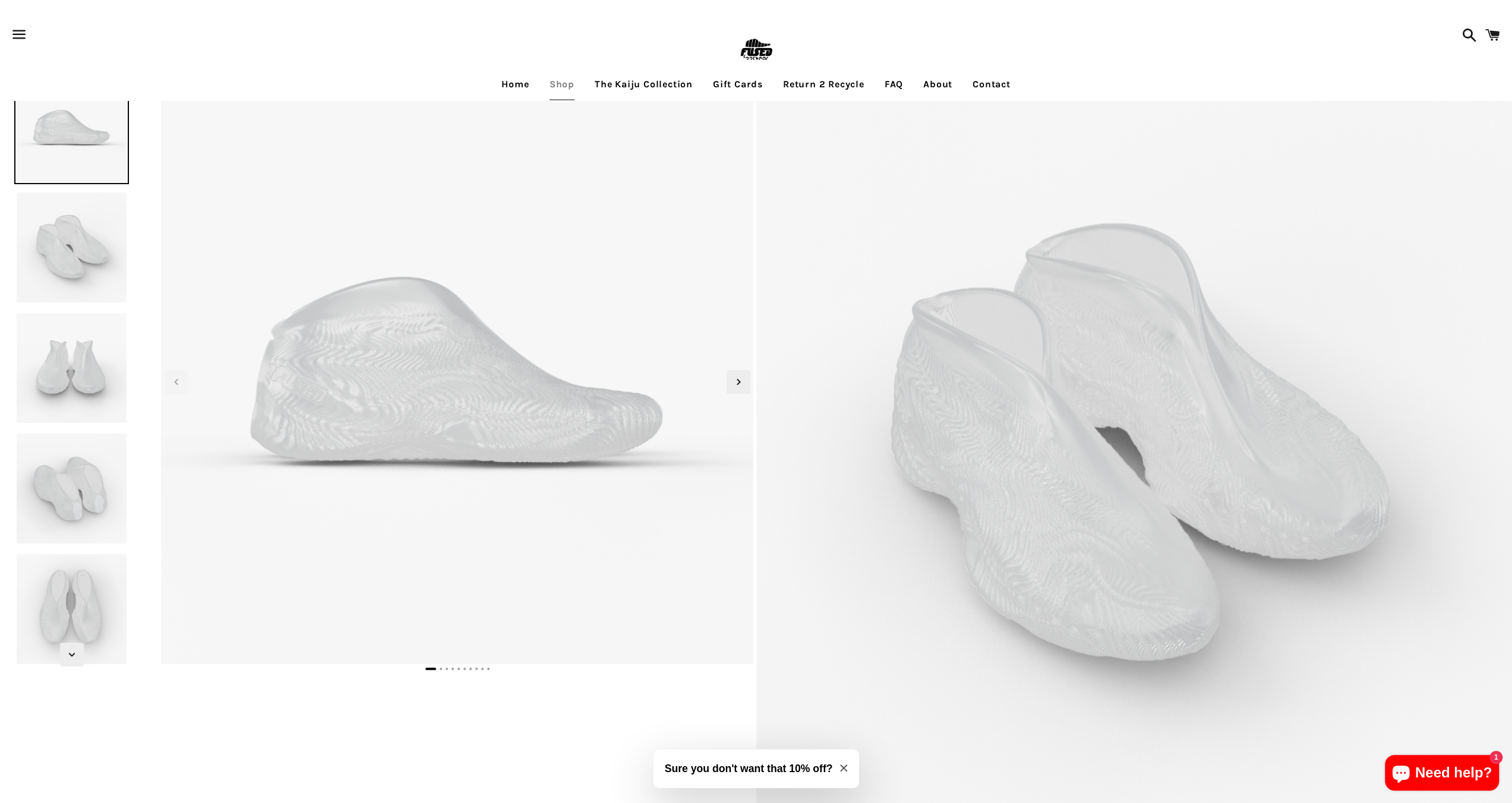
click at [98, 243] on img at bounding box center [72, 248] width 115 height 115
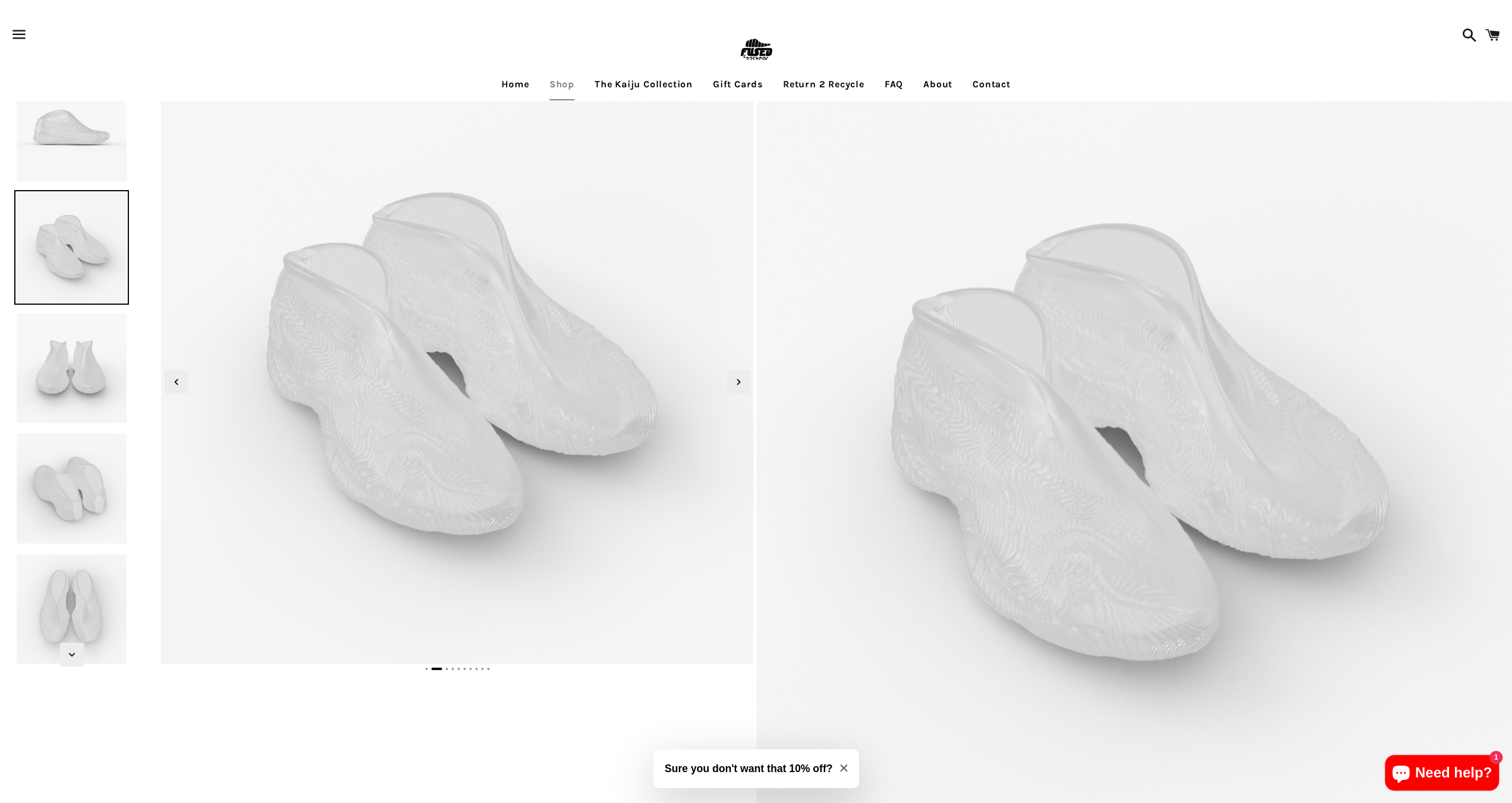
click at [56, 367] on img at bounding box center [72, 368] width 115 height 115
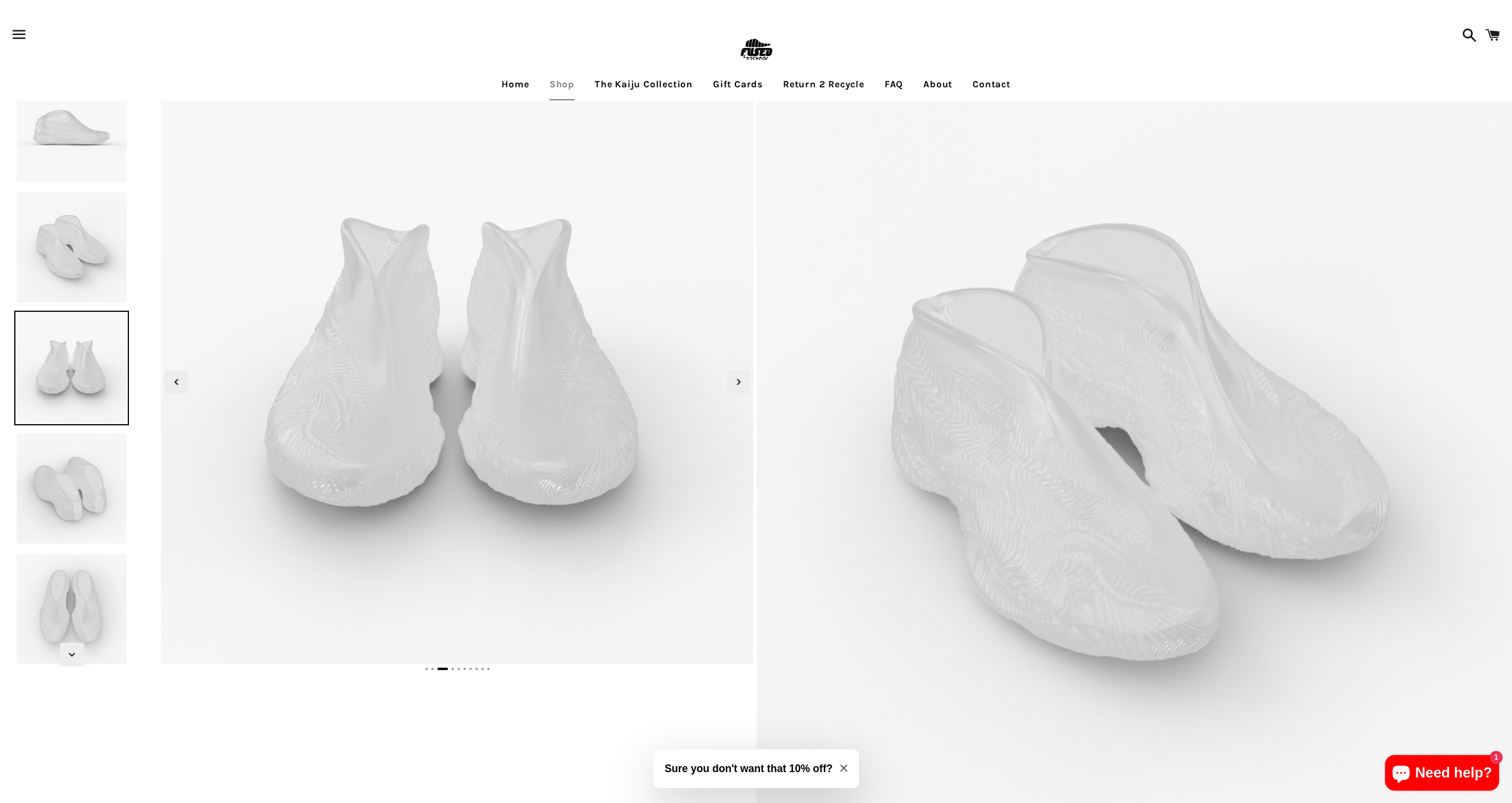
click at [57, 463] on img at bounding box center [72, 489] width 115 height 115
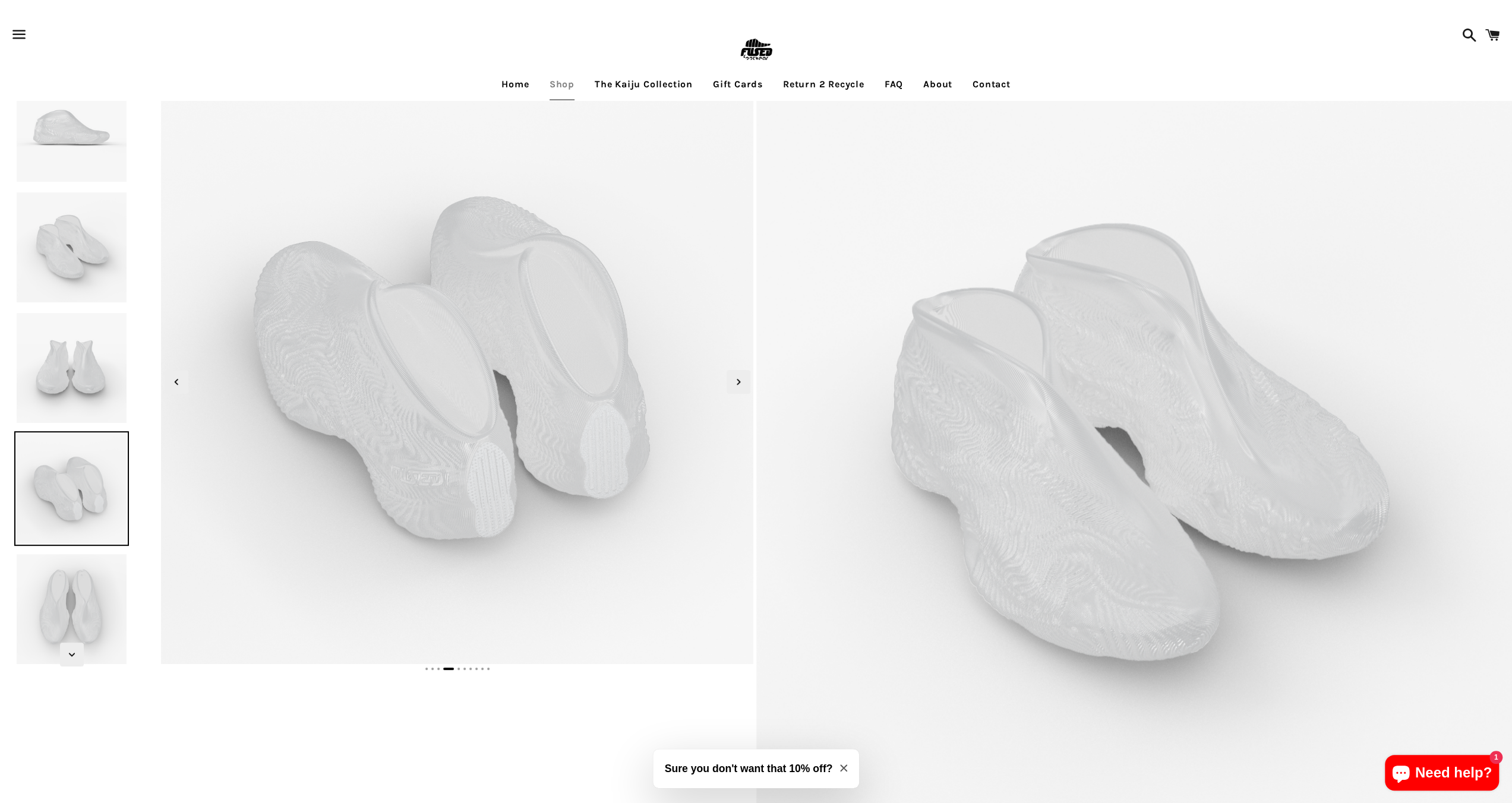
click at [76, 598] on img at bounding box center [72, 609] width 115 height 115
